Goal: Transaction & Acquisition: Purchase product/service

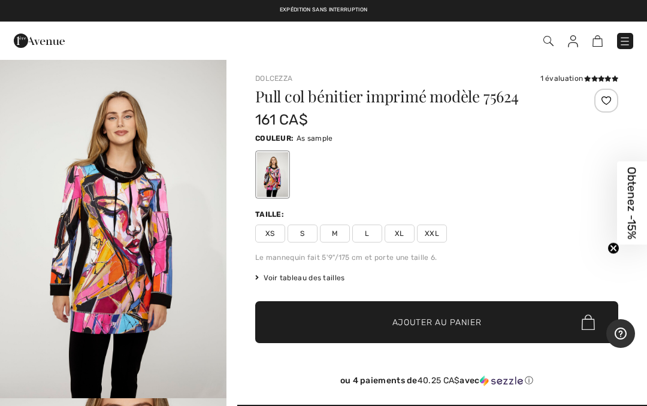
click at [457, 334] on span "✔ Ajouté au panier Ajouter au panier" at bounding box center [436, 322] width 363 height 42
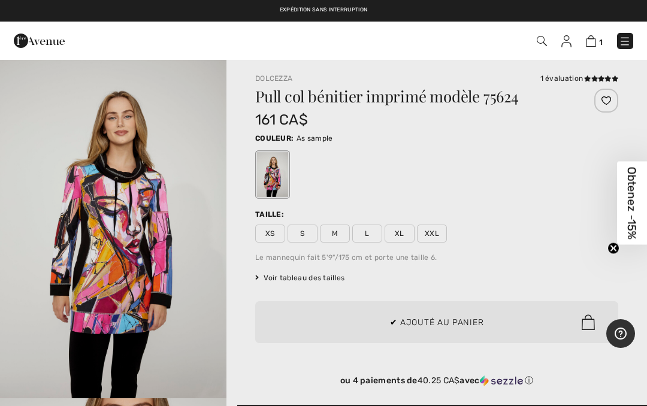
click at [401, 228] on div at bounding box center [323, 203] width 647 height 406
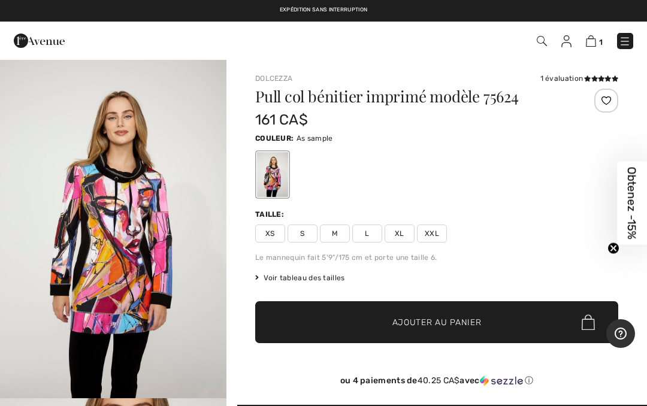
click at [399, 232] on span "XL" at bounding box center [399, 234] width 30 height 18
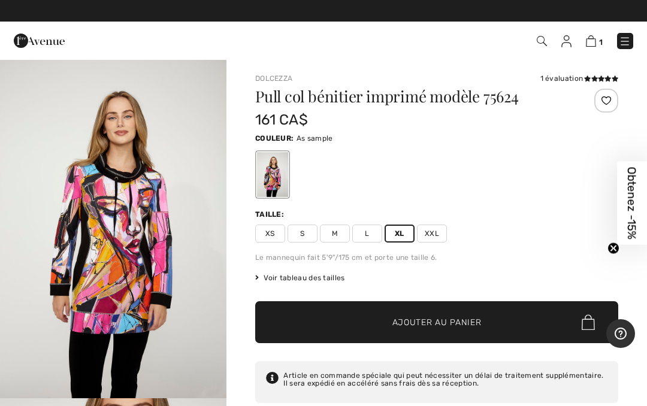
click at [433, 319] on span "Ajouter au panier" at bounding box center [436, 322] width 89 height 13
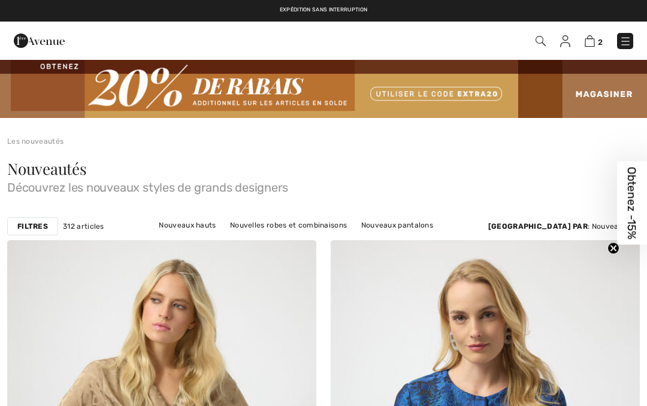
checkbox input "true"
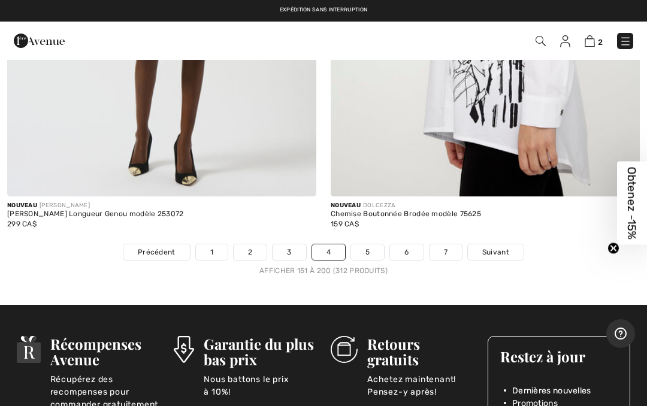
click at [503, 247] on span "Suivant" at bounding box center [495, 252] width 27 height 11
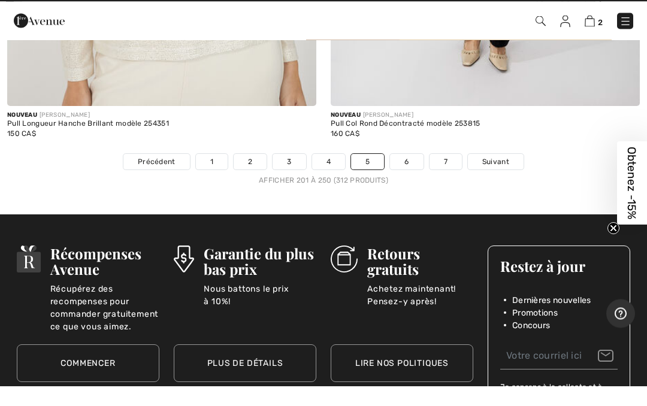
scroll to position [13376, 0]
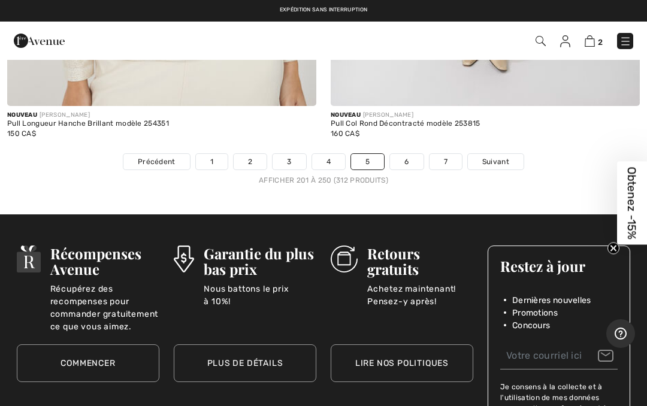
click at [411, 156] on link "6" at bounding box center [406, 162] width 33 height 16
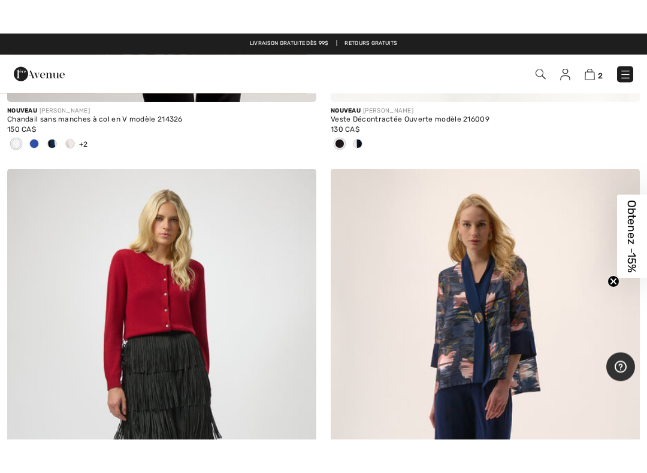
scroll to position [7638, 0]
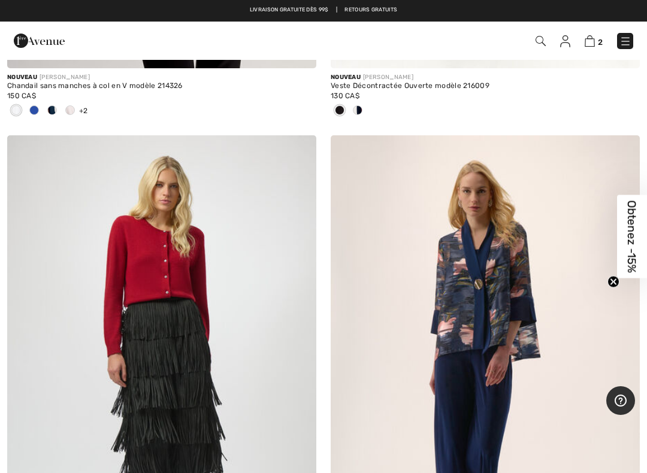
click at [480, 308] on img at bounding box center [485, 367] width 309 height 464
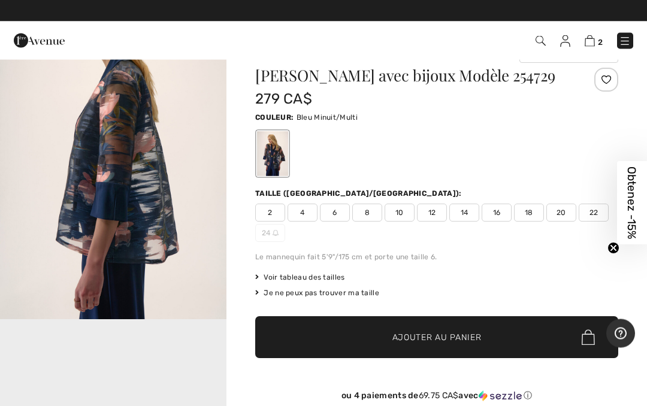
scroll to position [27, 0]
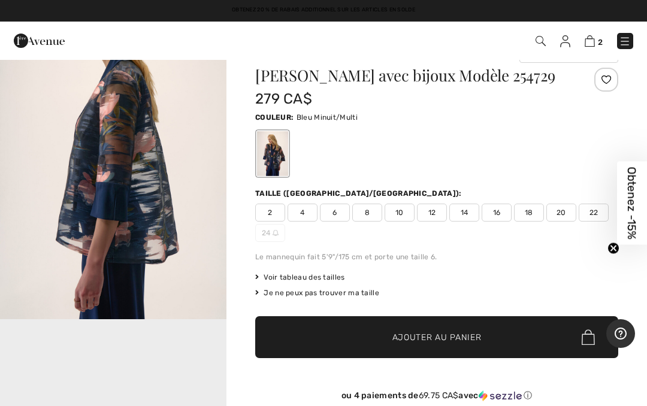
click at [505, 209] on span "16" at bounding box center [496, 213] width 30 height 18
click at [449, 341] on span "Ajouter au panier" at bounding box center [436, 337] width 89 height 13
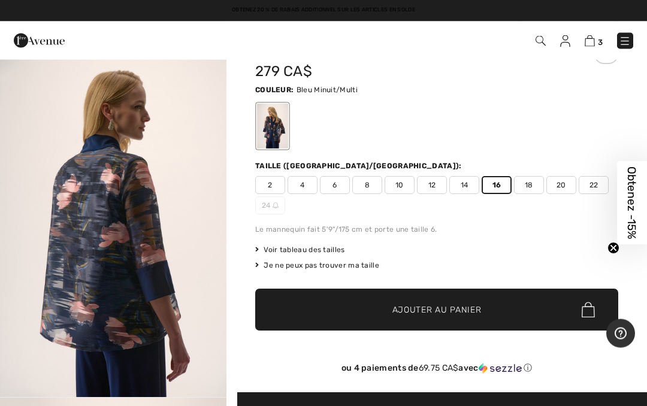
scroll to position [54, 0]
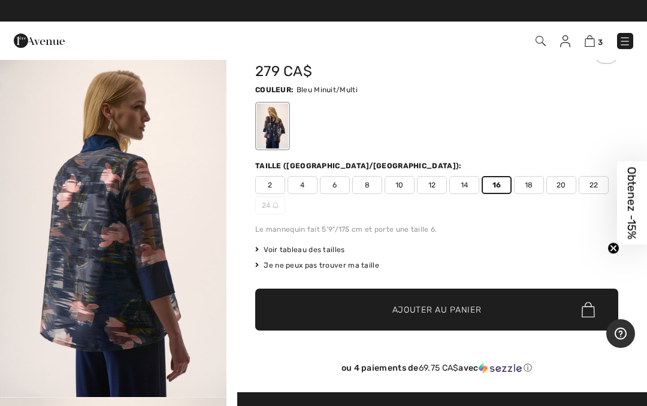
click at [547, 32] on div "3 Ajouté au panier Dolcezza Pull Col Bénitier Imprimé Modèle 75624 161 CA$ Coul…" at bounding box center [456, 41] width 372 height 25
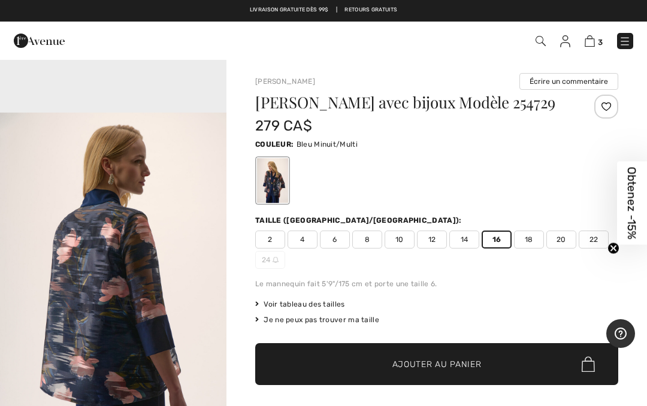
click at [552, 31] on div "3 Ajouté au panier Dolcezza Pull Col Bénitier Imprimé Modèle 75624 161 CA$ Coul…" at bounding box center [456, 41] width 372 height 25
click at [545, 37] on img at bounding box center [540, 41] width 10 height 10
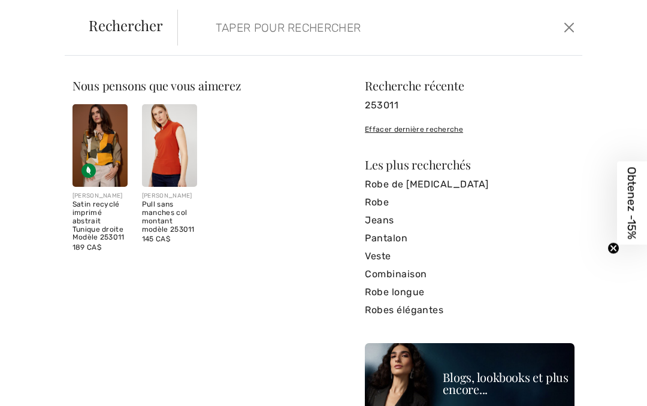
click at [104, 149] on img at bounding box center [99, 145] width 55 height 83
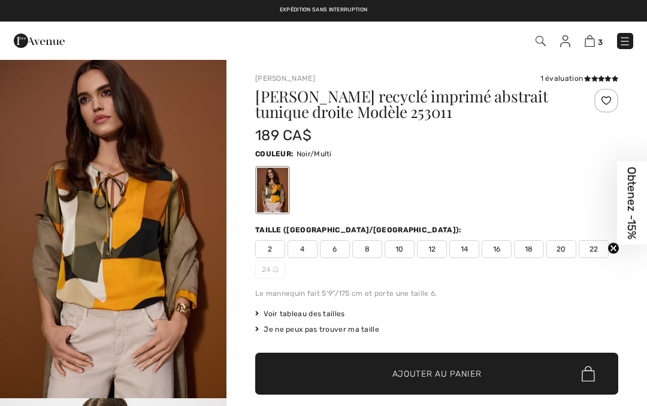
checkbox input "true"
click at [502, 247] on span "16" at bounding box center [496, 249] width 30 height 18
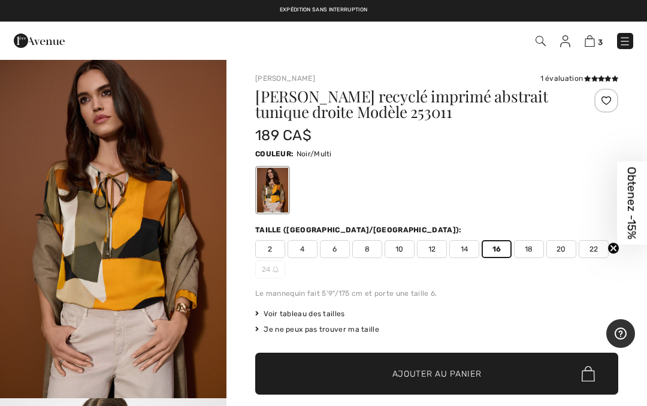
click at [446, 373] on span "Ajouter au panier" at bounding box center [436, 374] width 89 height 13
click at [585, 46] on img at bounding box center [589, 40] width 10 height 11
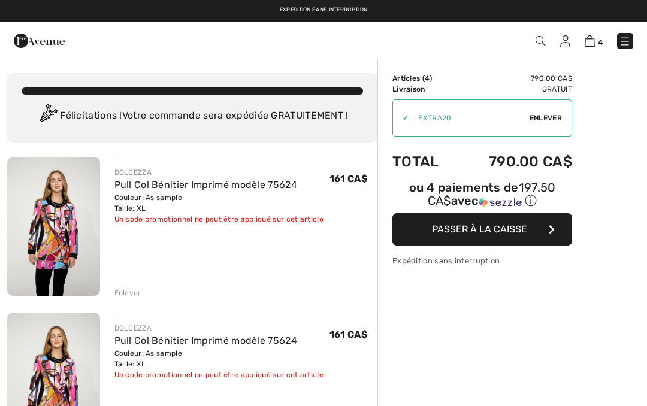
checkbox input "true"
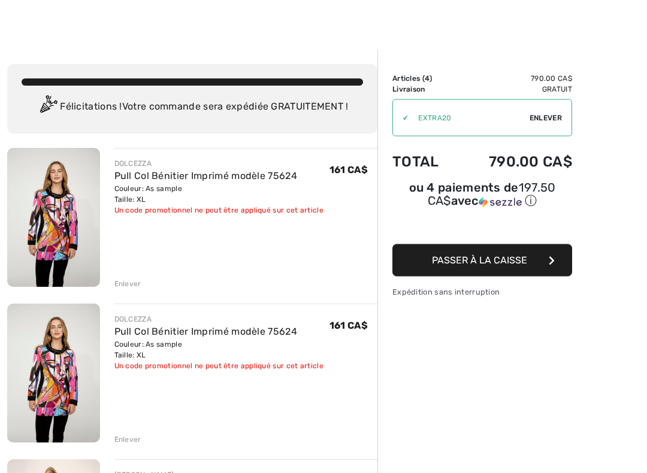
scroll to position [9, 0]
click at [135, 283] on div "Enlever" at bounding box center [127, 283] width 27 height 11
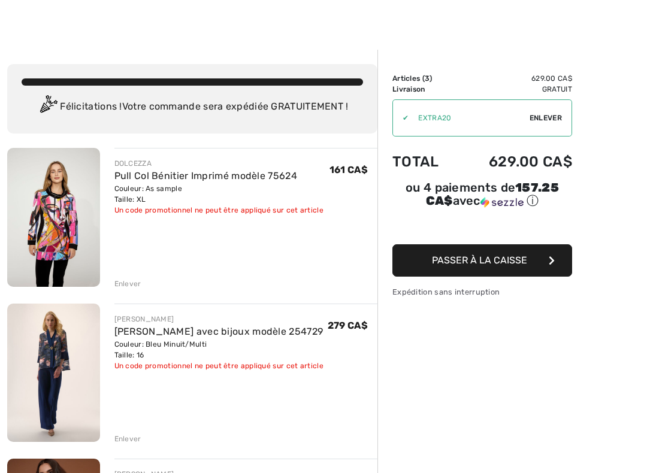
click at [141, 287] on div "Enlever" at bounding box center [245, 282] width 263 height 13
click at [123, 283] on div "Enlever" at bounding box center [127, 283] width 27 height 11
